Goal: Task Accomplishment & Management: Use online tool/utility

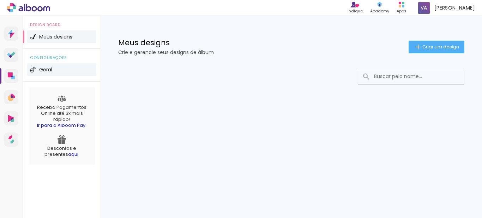
click at [41, 69] on span "Geral" at bounding box center [45, 69] width 13 height 5
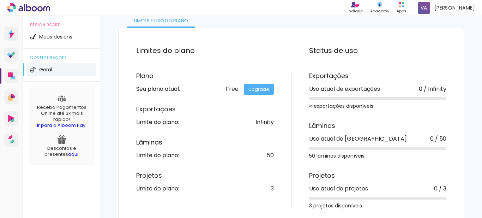
scroll to position [58, 0]
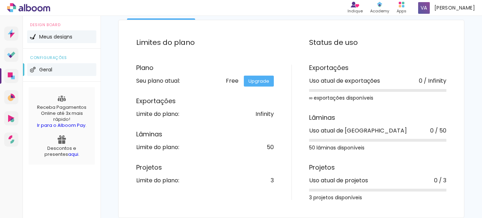
click at [46, 36] on span "Meus designs" at bounding box center [55, 36] width 33 height 5
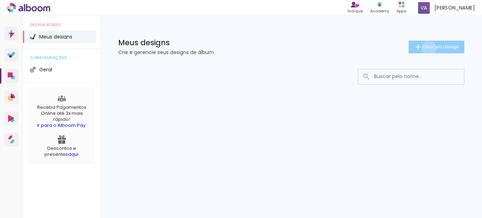
click at [428, 48] on span "Criar um design" at bounding box center [441, 46] width 37 height 5
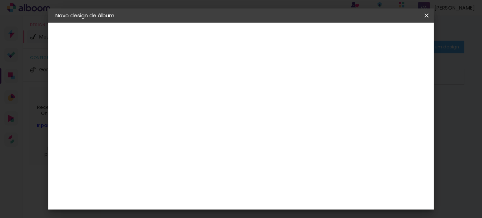
click at [171, 95] on input at bounding box center [171, 94] width 0 height 11
type input "[DEMOGRAPHIC_DATA]"
type paper-input "[DEMOGRAPHIC_DATA]"
click at [0, 0] on slot "Avançar" at bounding box center [0, 0] width 0 height 0
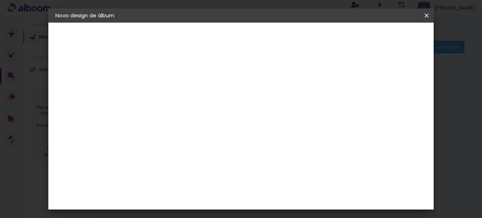
click at [205, 67] on input at bounding box center [188, 63] width 71 height 9
type input "foto"
type paper-input "foto"
click at [179, 169] on div "Foto 15" at bounding box center [172, 174] width 13 height 11
click at [288, 34] on paper-button "Avançar" at bounding box center [270, 37] width 35 height 12
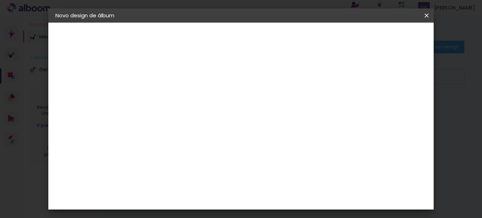
scroll to position [20, 0]
click at [245, 151] on span "15 × 21 cm" at bounding box center [232, 160] width 26 height 19
click at [0, 0] on slot "Avançar" at bounding box center [0, 0] width 0 height 0
click at [318, 38] on span "Iniciar design" at bounding box center [306, 40] width 24 height 10
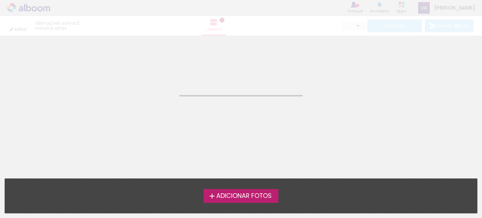
click at [234, 199] on span "Adicionar Fotos" at bounding box center [243, 196] width 55 height 6
click at [0, 0] on input "file" at bounding box center [0, 0] width 0 height 0
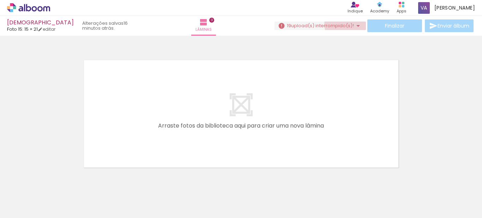
click at [346, 24] on span "upload(s) interrompido(s)!" at bounding box center [322, 25] width 63 height 7
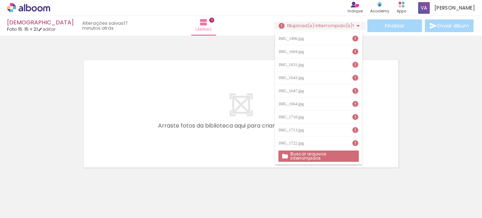
click at [354, 25] on iron-icon at bounding box center [358, 26] width 8 height 8
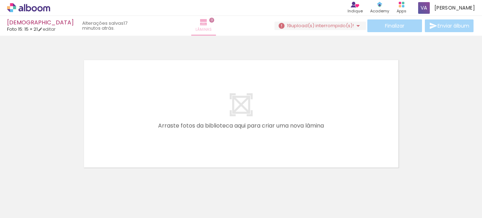
click at [205, 26] on iron-icon at bounding box center [204, 22] width 8 height 8
click at [391, 25] on div "Finalizar Enviar álbum" at bounding box center [375, 25] width 201 height 13
click at [40, 3] on div "› Editor de álbum Indique Indique e ganhe Conteúdo que inspira Academy Produtos…" at bounding box center [241, 8] width 482 height 16
click at [31, 7] on icon at bounding box center [28, 7] width 5 height 7
